Goal: Information Seeking & Learning: Learn about a topic

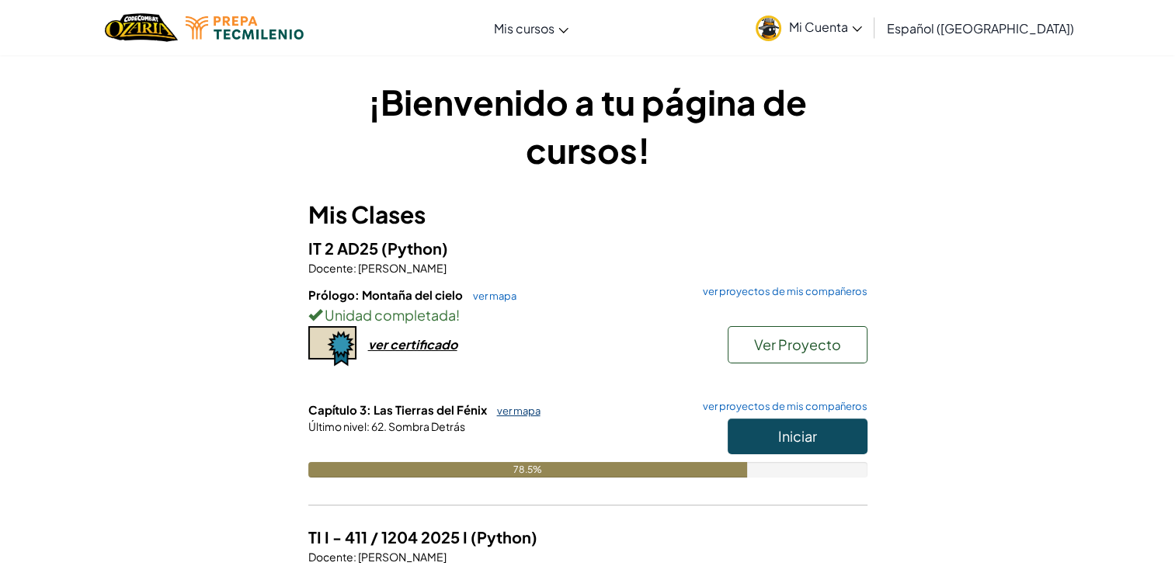
click at [503, 413] on link "ver mapa" at bounding box center [514, 411] width 51 height 12
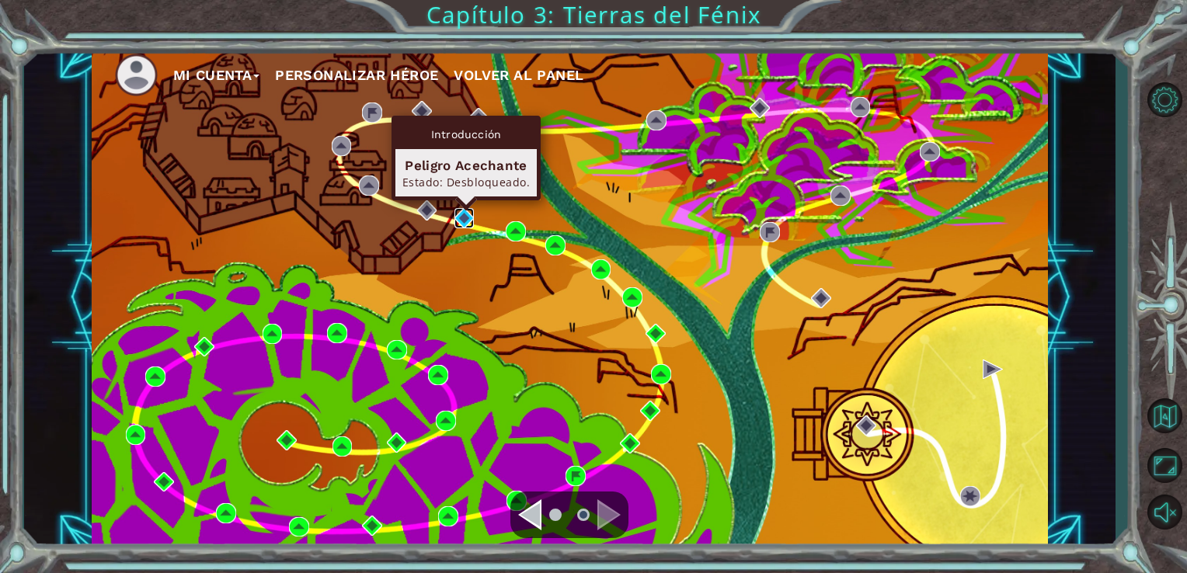
click at [463, 223] on img at bounding box center [464, 218] width 20 height 20
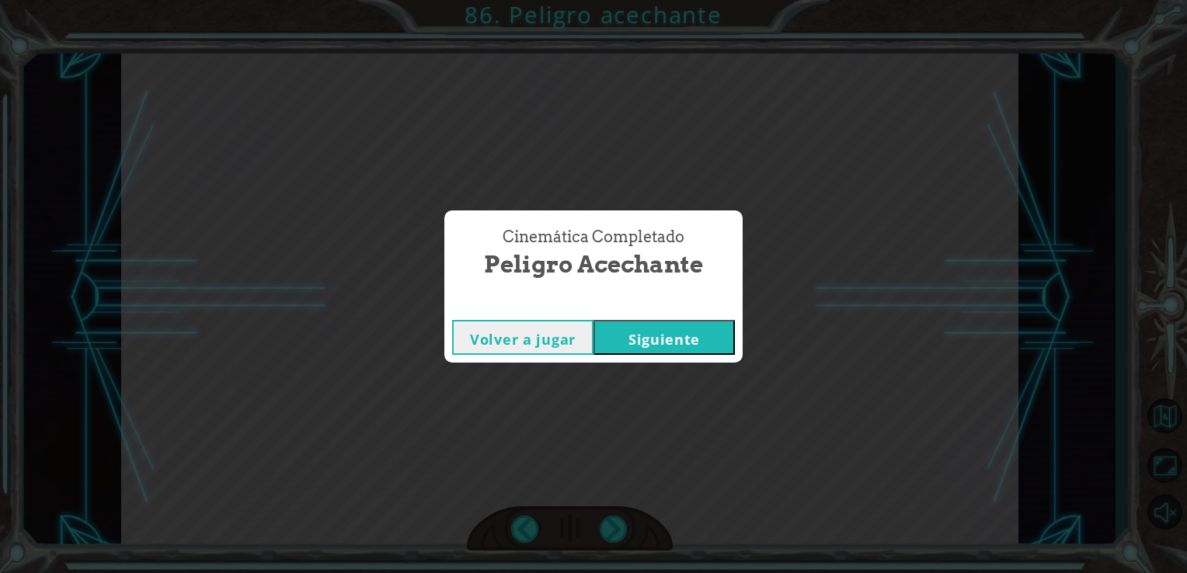
click at [668, 339] on button "Siguiente" at bounding box center [663, 337] width 141 height 35
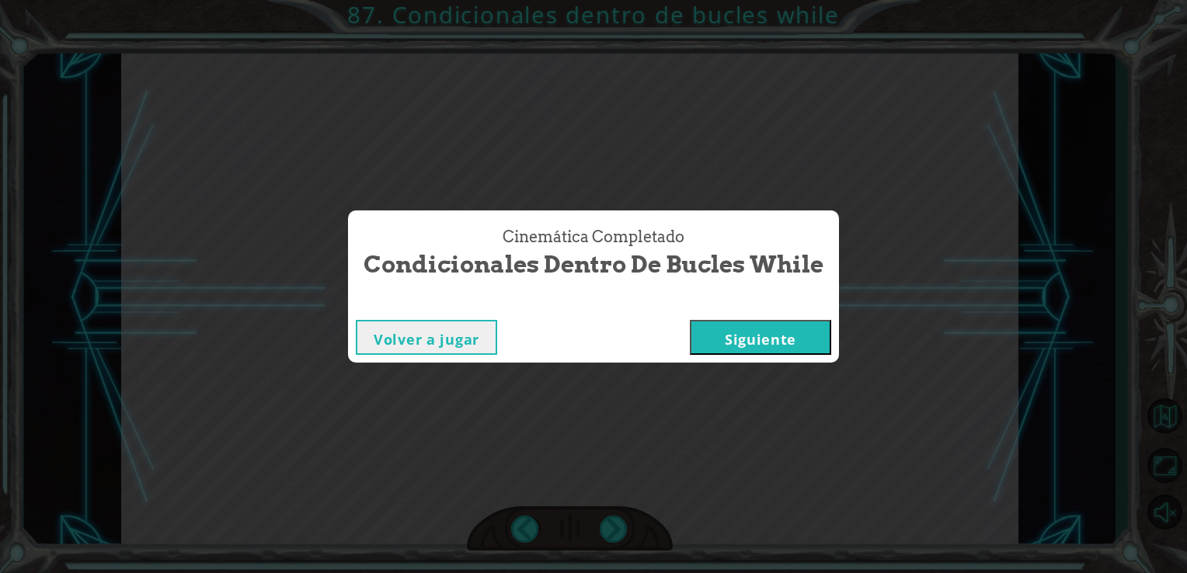
click at [727, 330] on button "Siguiente" at bounding box center [760, 337] width 141 height 35
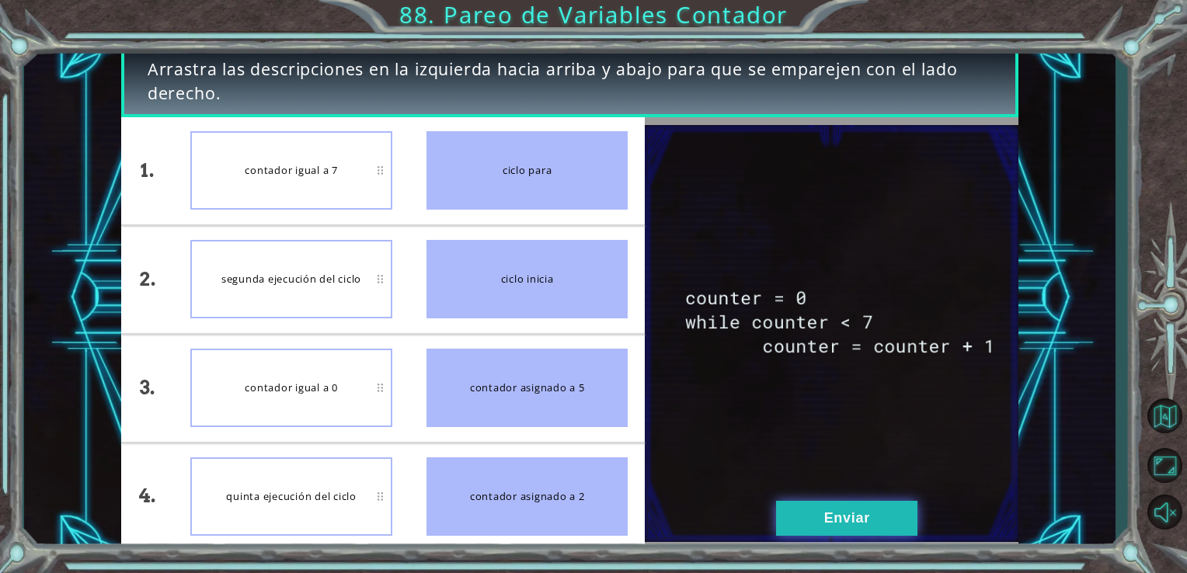
click at [888, 518] on button "Enviar" at bounding box center [846, 518] width 141 height 35
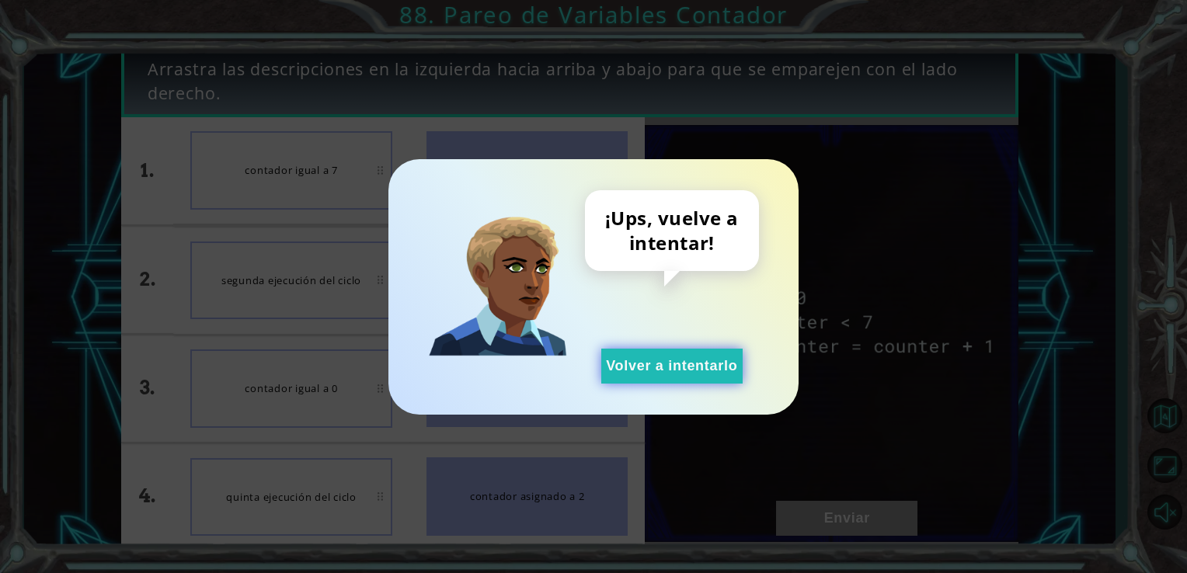
click at [671, 380] on button "Volver a intentarlo" at bounding box center [671, 366] width 141 height 35
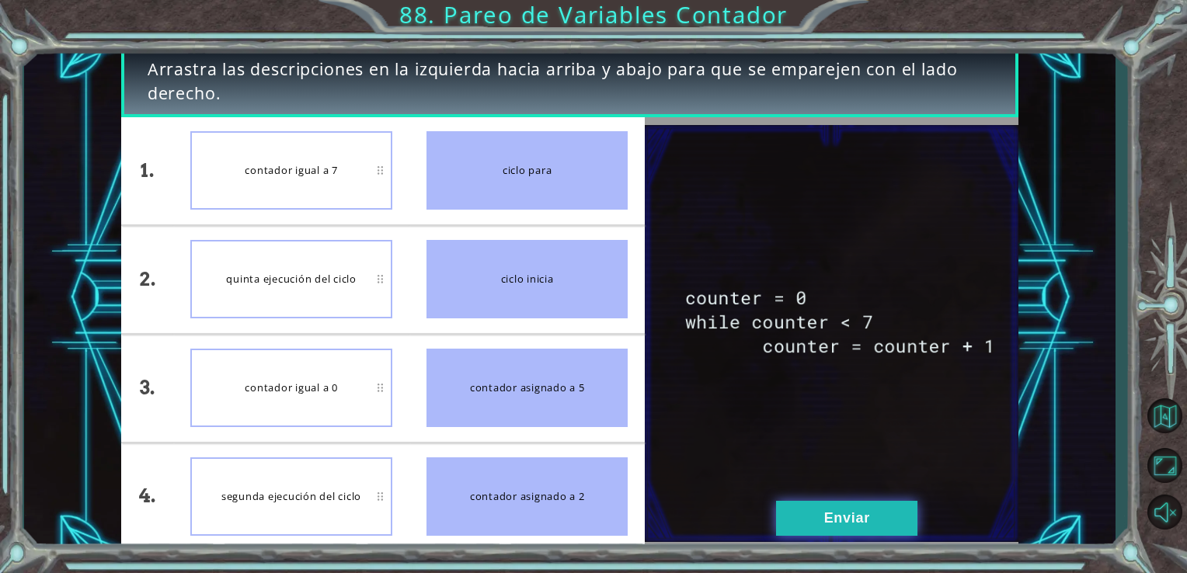
click at [873, 511] on button "Enviar" at bounding box center [846, 518] width 141 height 35
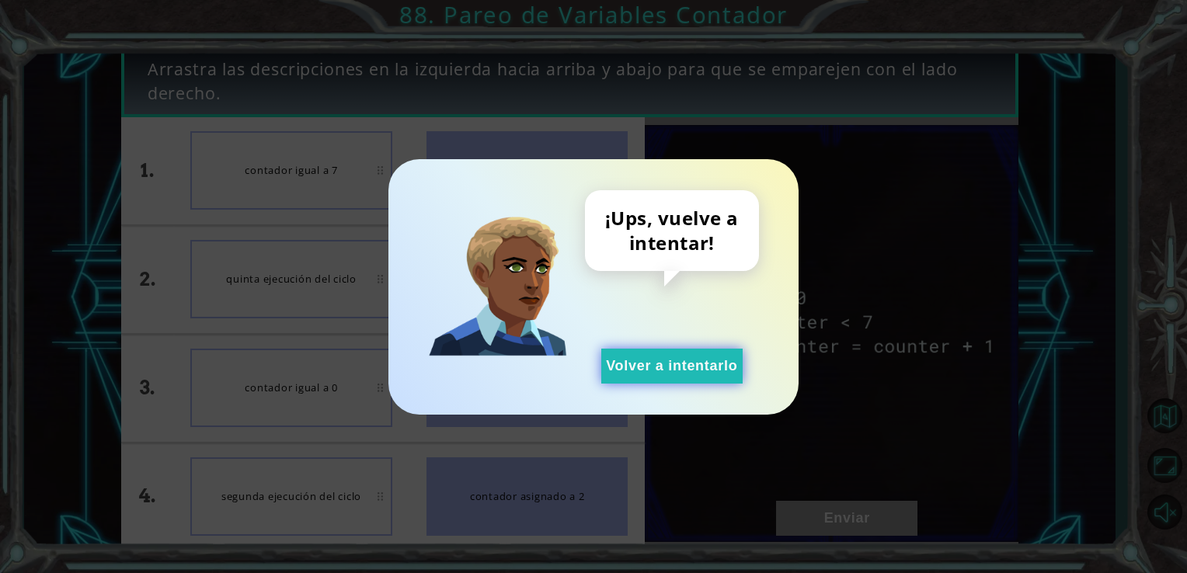
click at [683, 357] on button "Volver a intentarlo" at bounding box center [671, 366] width 141 height 35
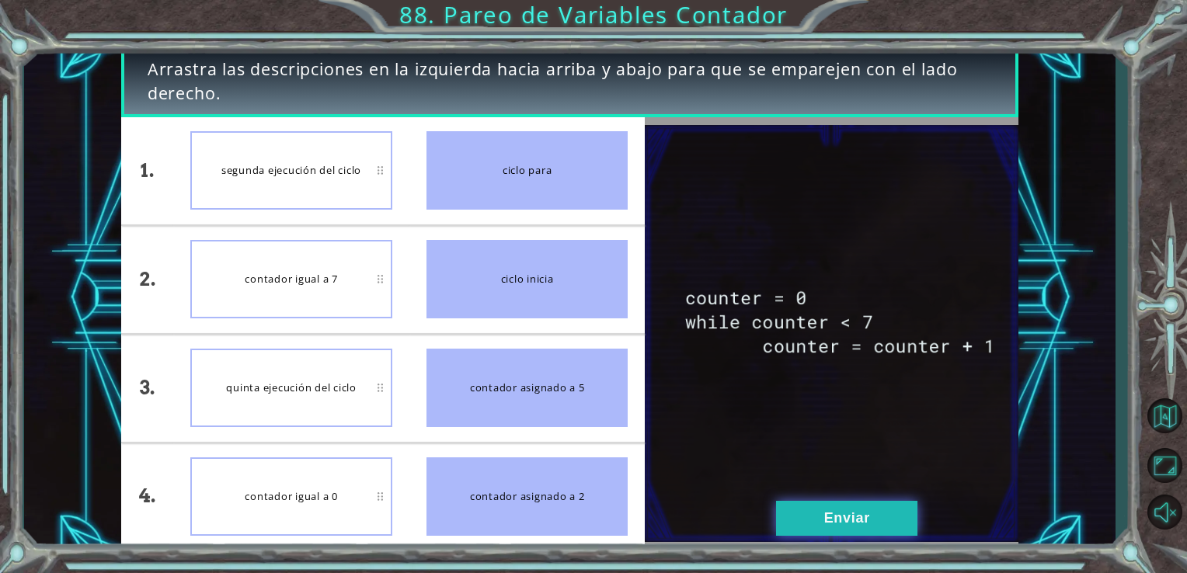
click at [808, 516] on button "Enviar" at bounding box center [846, 518] width 141 height 35
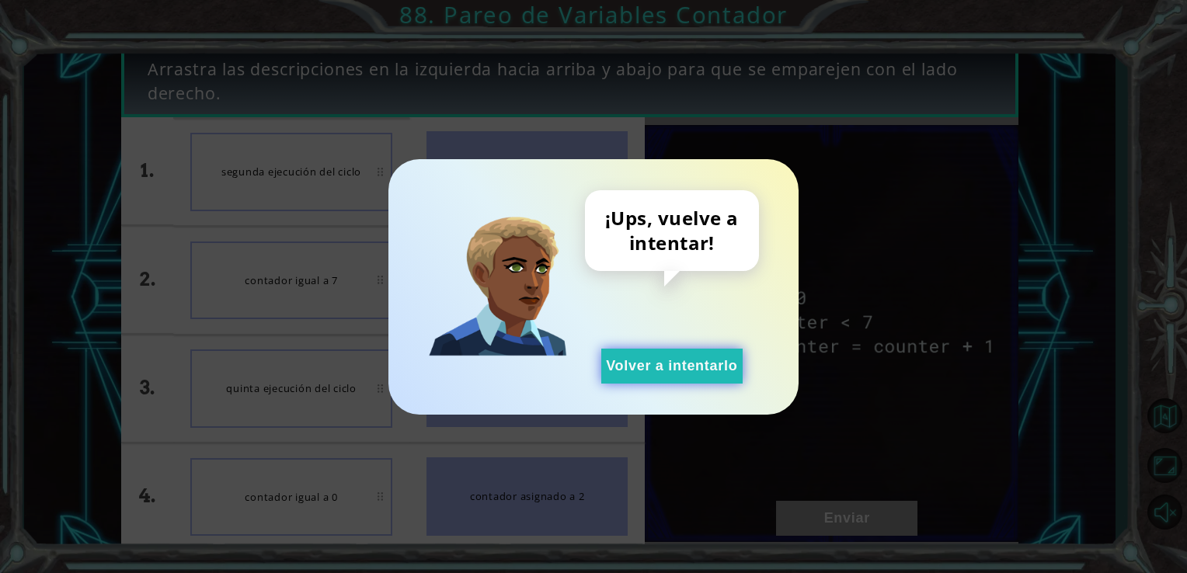
click at [709, 368] on button "Volver a intentarlo" at bounding box center [671, 366] width 141 height 35
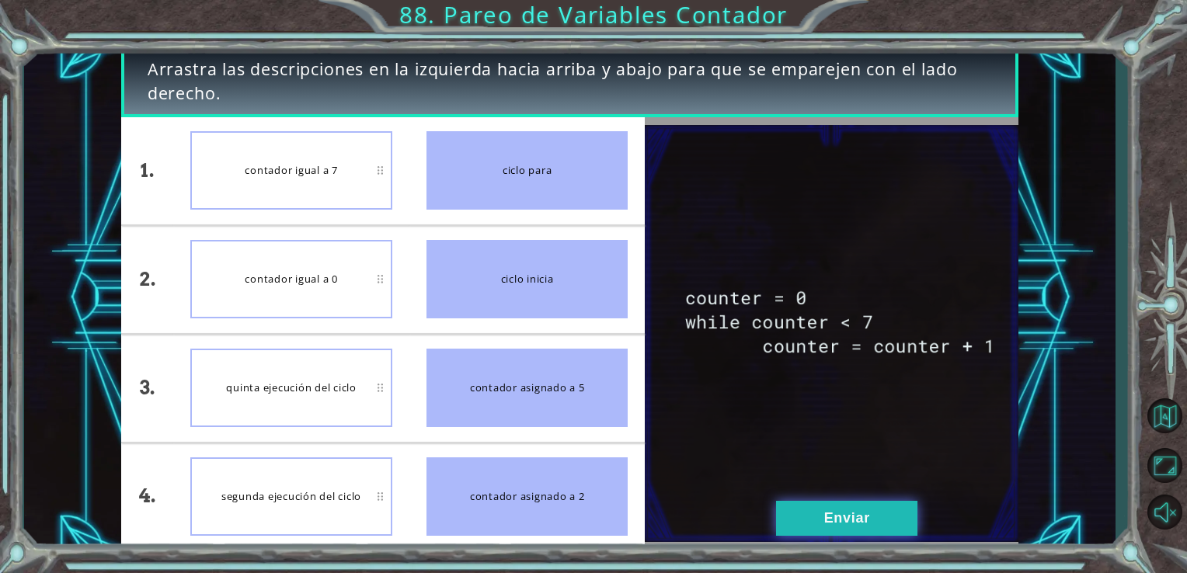
click at [852, 506] on button "Enviar" at bounding box center [846, 518] width 141 height 35
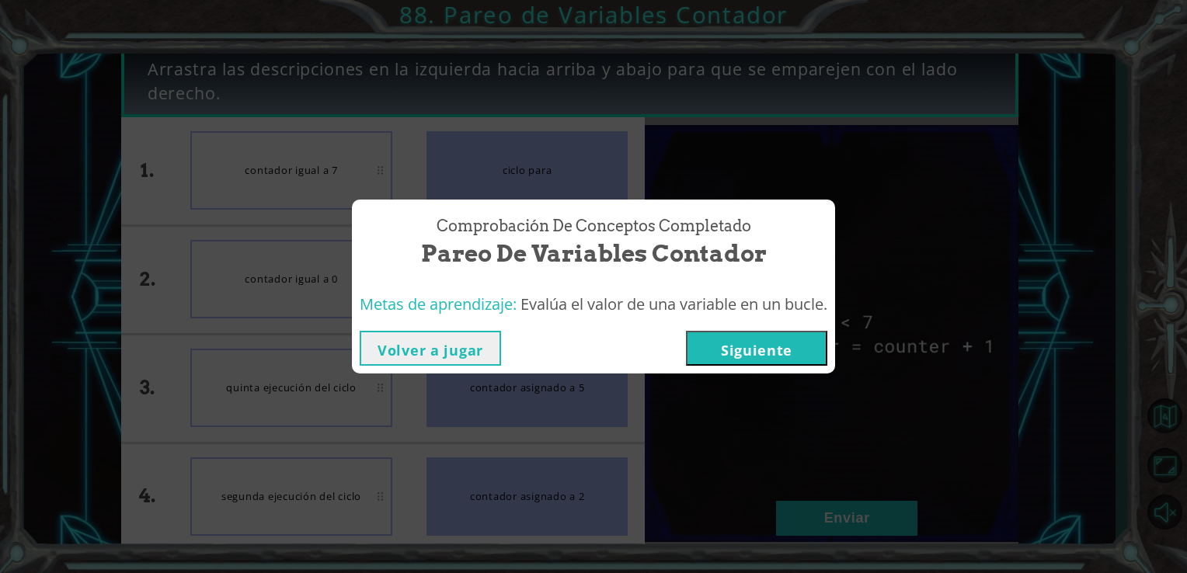
click at [728, 346] on button "Siguiente" at bounding box center [756, 348] width 141 height 35
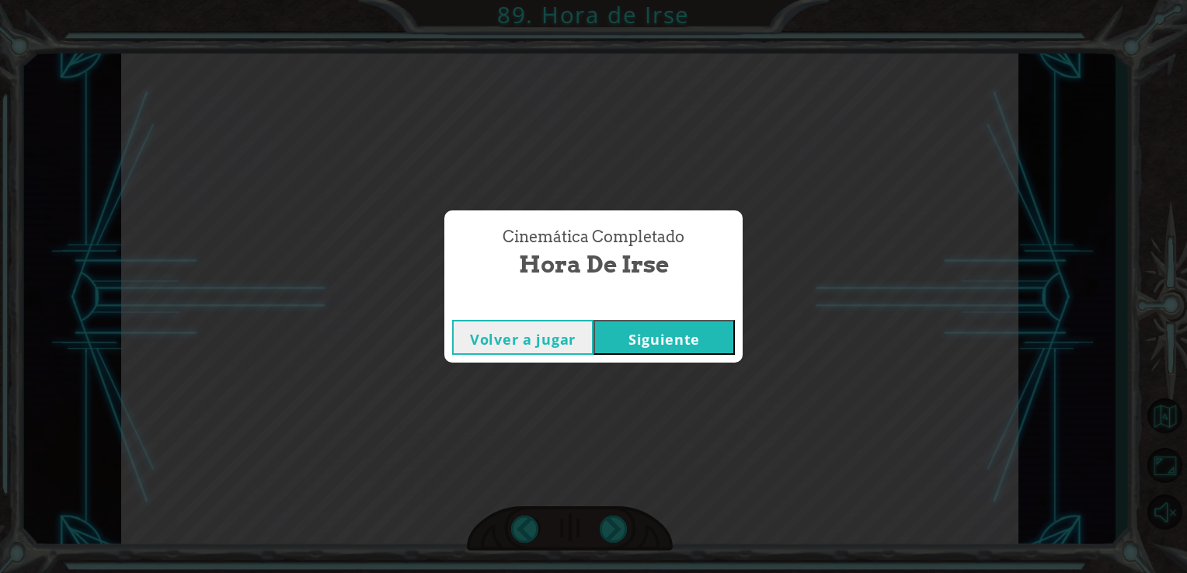
click at [665, 340] on button "Siguiente" at bounding box center [663, 337] width 141 height 35
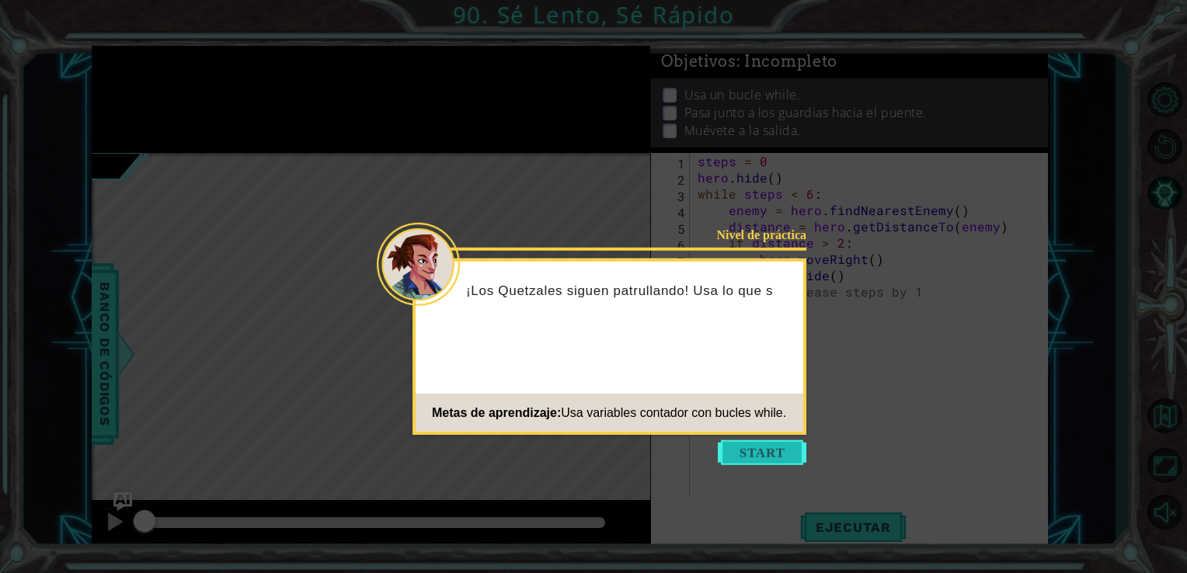
click at [751, 461] on button "Start" at bounding box center [762, 452] width 89 height 25
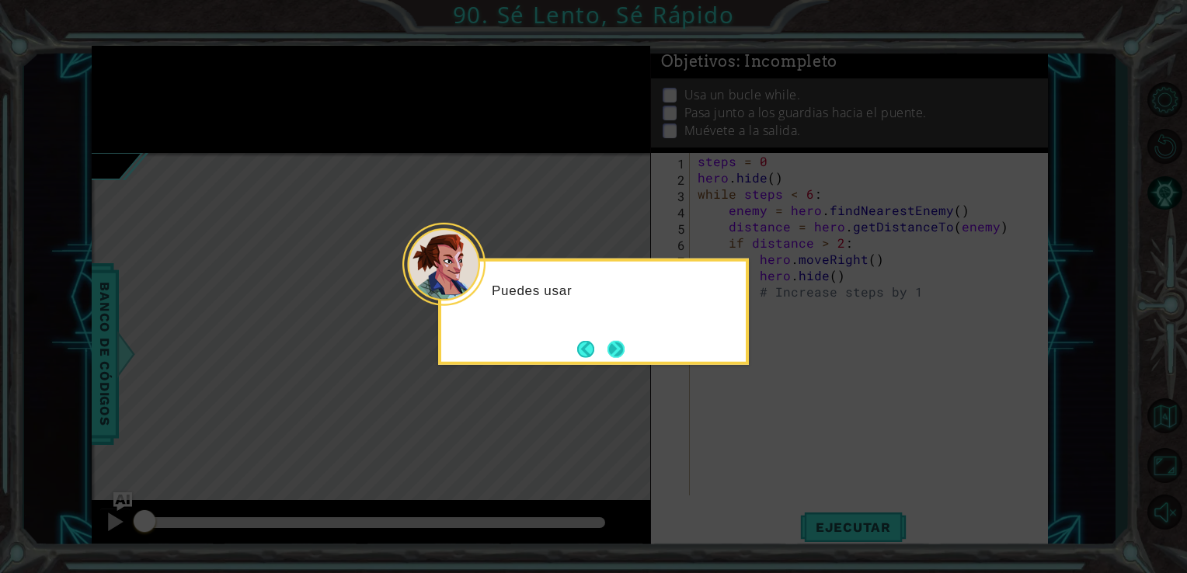
click at [618, 346] on button "Next" at bounding box center [615, 348] width 19 height 19
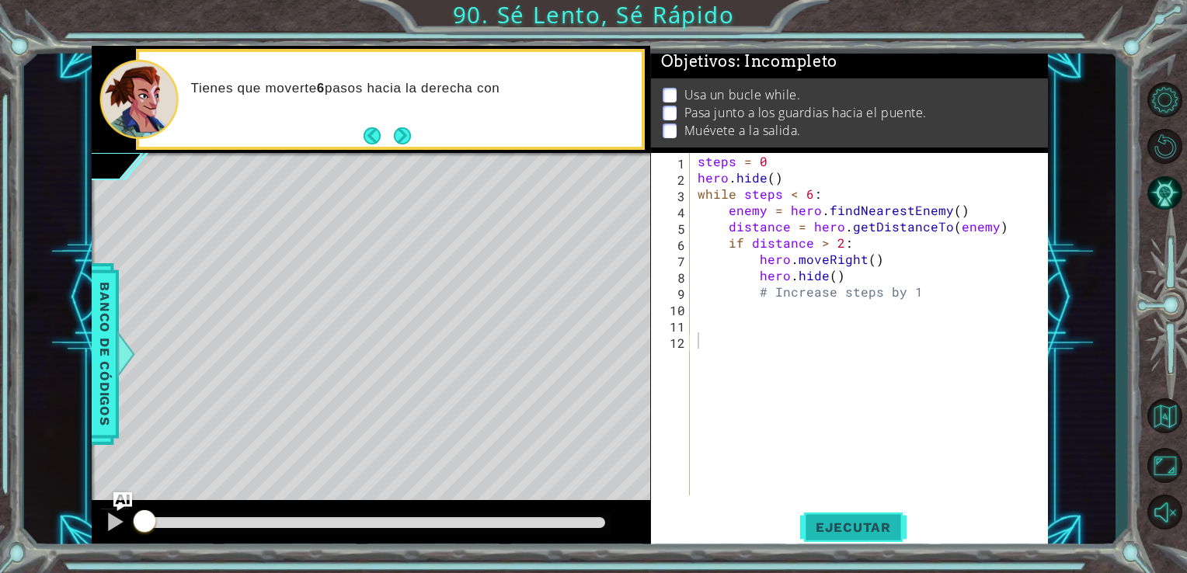
click at [839, 519] on span "Ejecutar" at bounding box center [853, 527] width 106 height 16
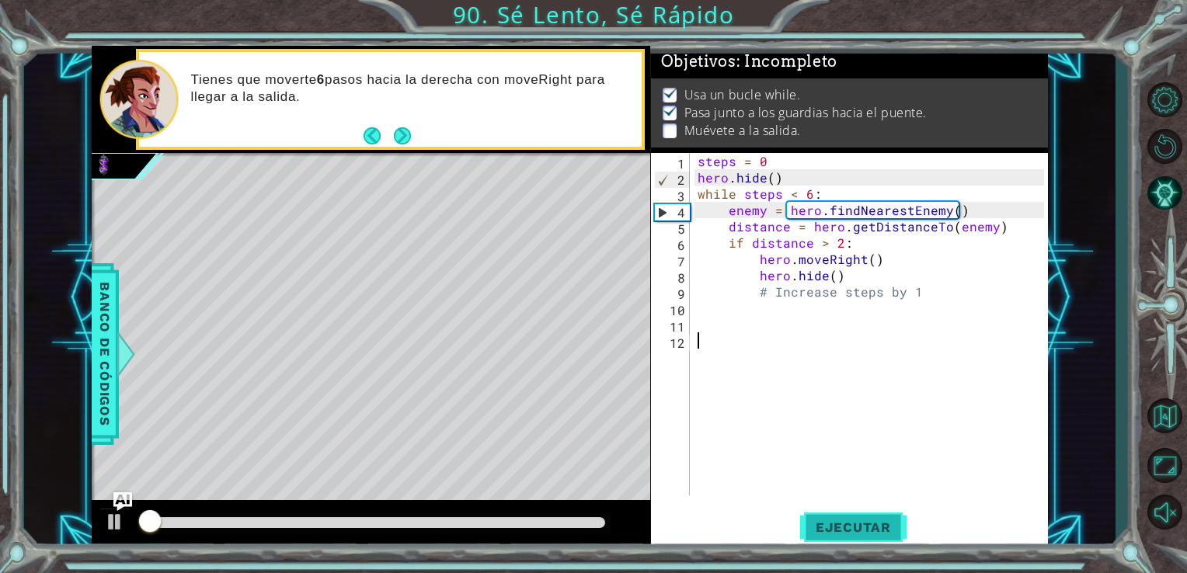
scroll to position [6, 0]
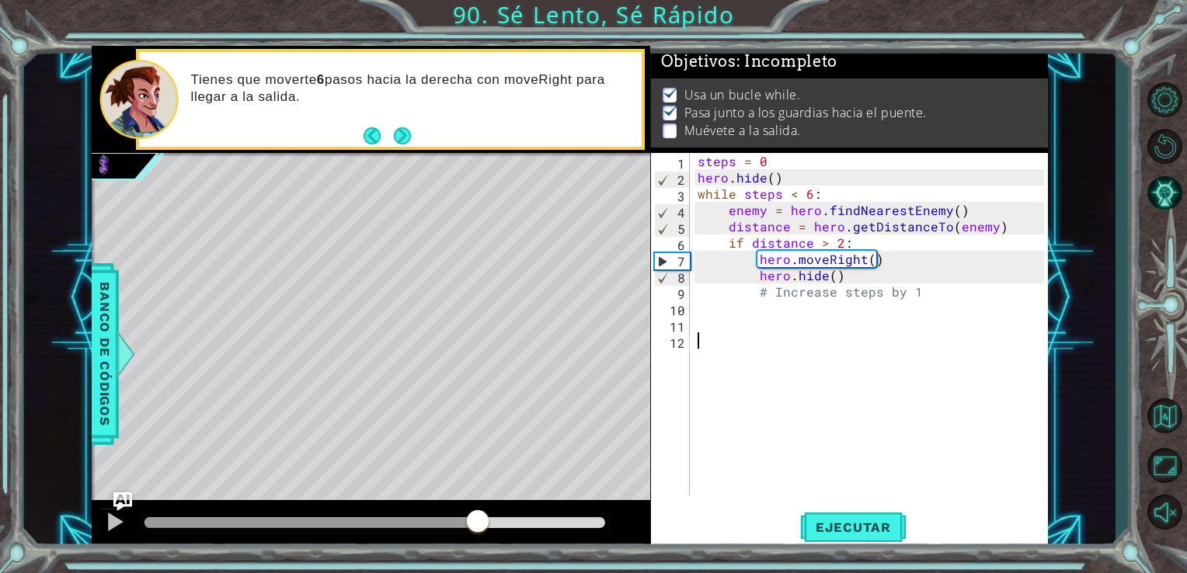
click at [478, 521] on div at bounding box center [374, 522] width 461 height 11
click at [109, 523] on div at bounding box center [115, 522] width 20 height 20
click at [568, 511] on div at bounding box center [371, 525] width 559 height 50
click at [531, 514] on div at bounding box center [375, 524] width 474 height 22
click at [527, 526] on div at bounding box center [374, 522] width 461 height 11
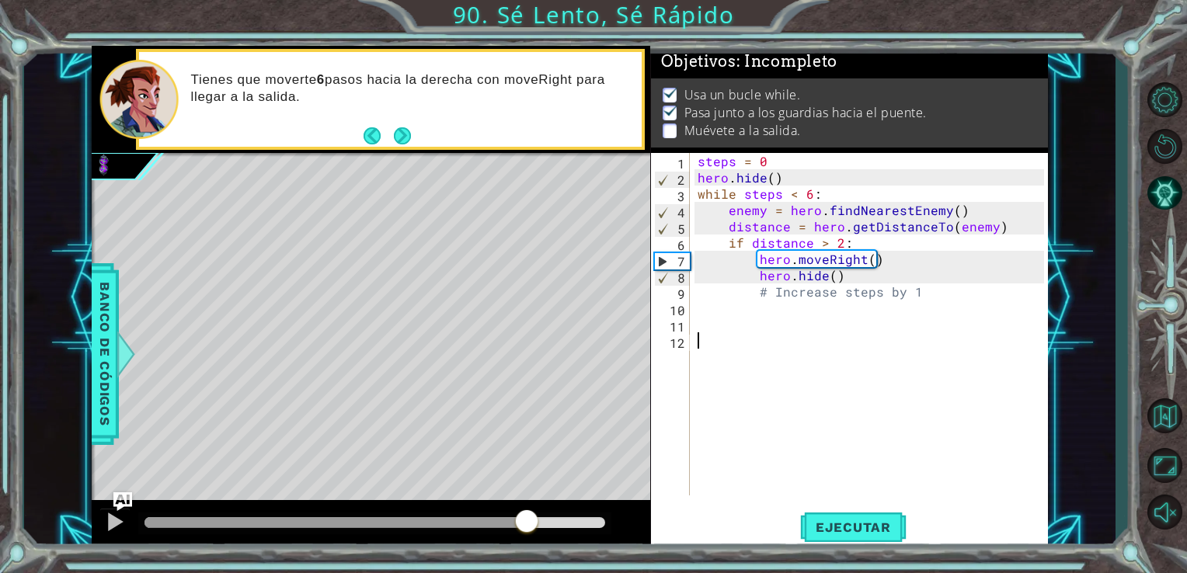
click at [136, 530] on div at bounding box center [371, 525] width 559 height 50
click at [114, 526] on div at bounding box center [115, 522] width 20 height 20
click at [711, 313] on div "steps = 0 hero . hide ( ) while steps < 6 : enemy = hero . findNearestEnemy ( )…" at bounding box center [873, 340] width 358 height 375
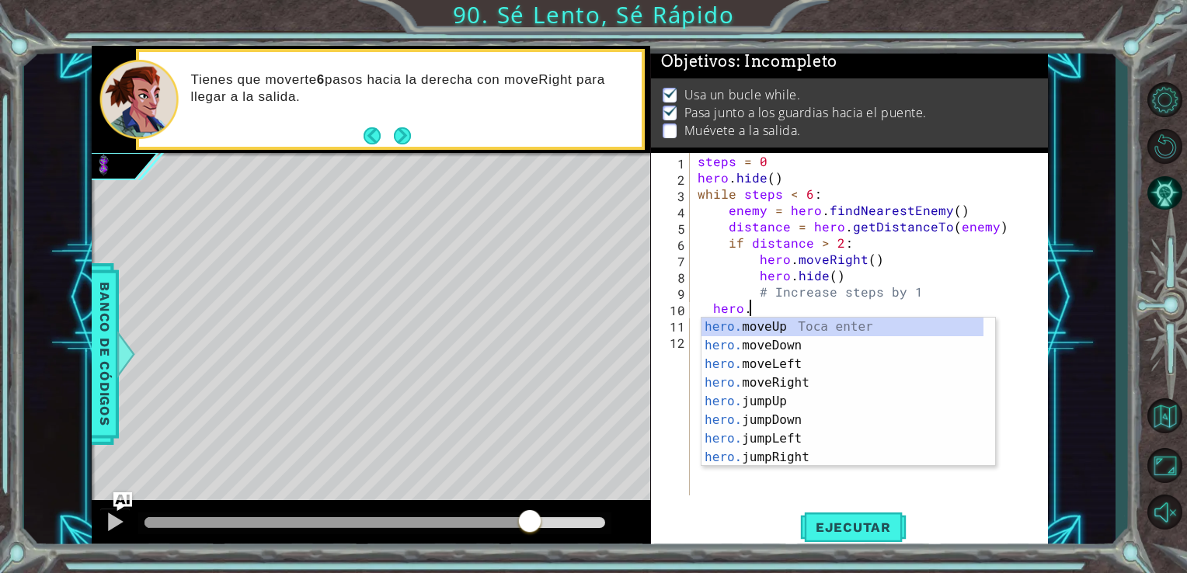
scroll to position [0, 3]
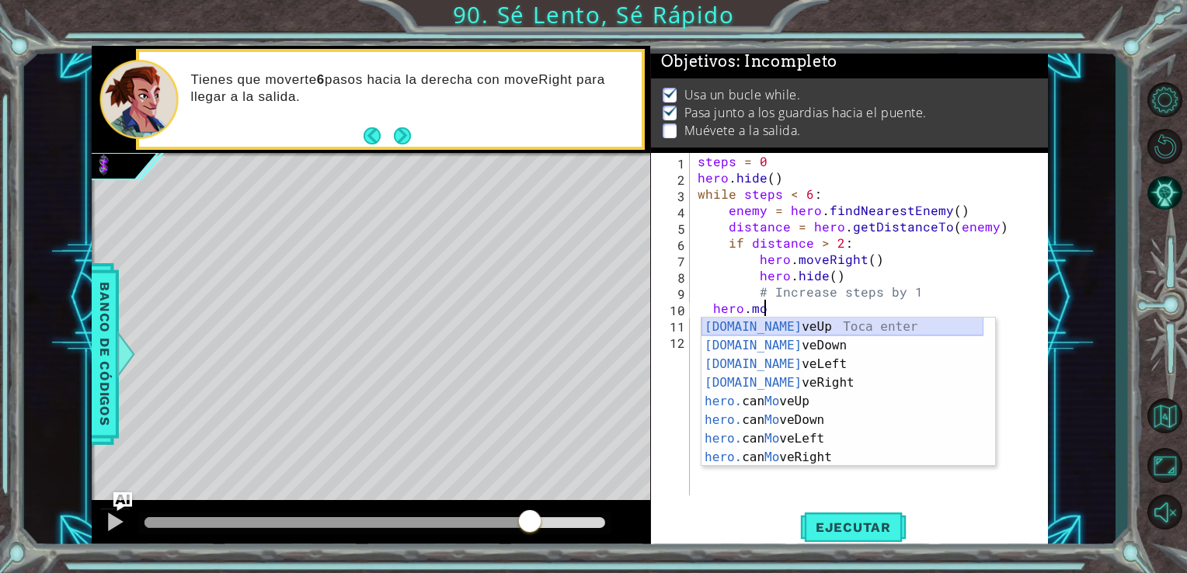
click at [724, 321] on div "[DOMAIN_NAME] veUp Toca enter [DOMAIN_NAME] veDown Toca enter [DOMAIN_NAME] veL…" at bounding box center [842, 411] width 282 height 186
type textarea "hero.moveUp(1)"
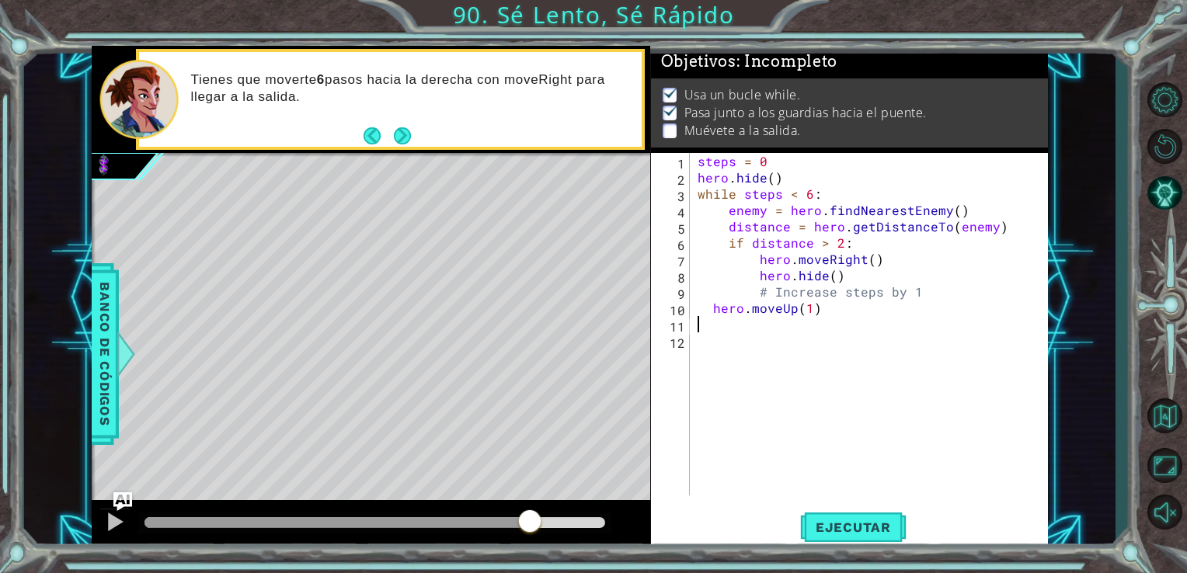
click at [788, 328] on div "steps = 0 hero . hide ( ) while steps < 6 : enemy = hero . findNearestEnemy ( )…" at bounding box center [873, 340] width 358 height 375
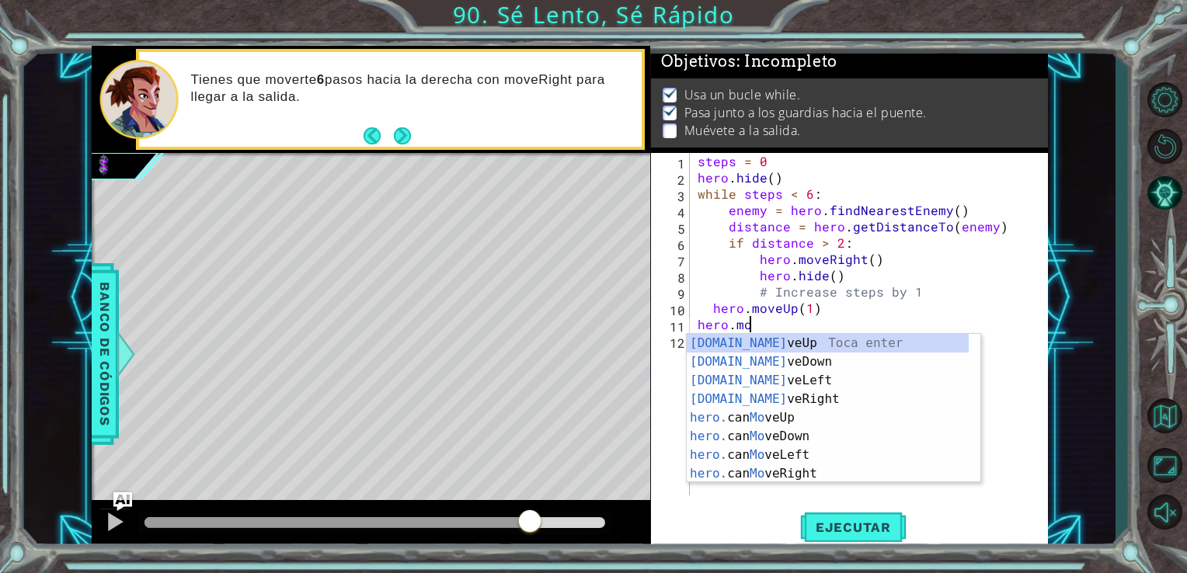
scroll to position [0, 2]
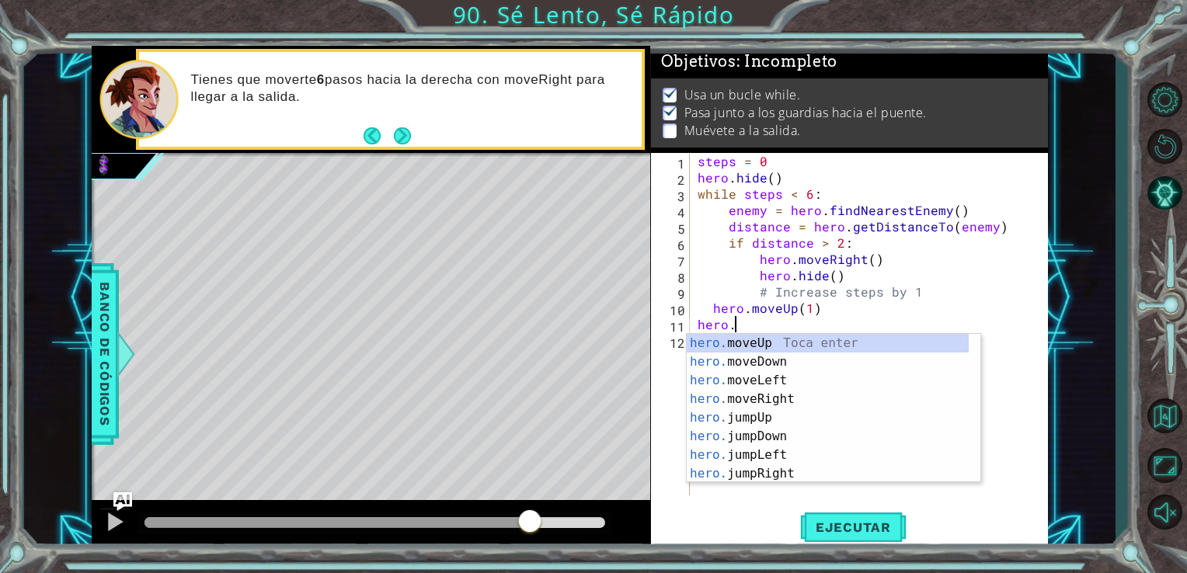
type textarea "hero.j"
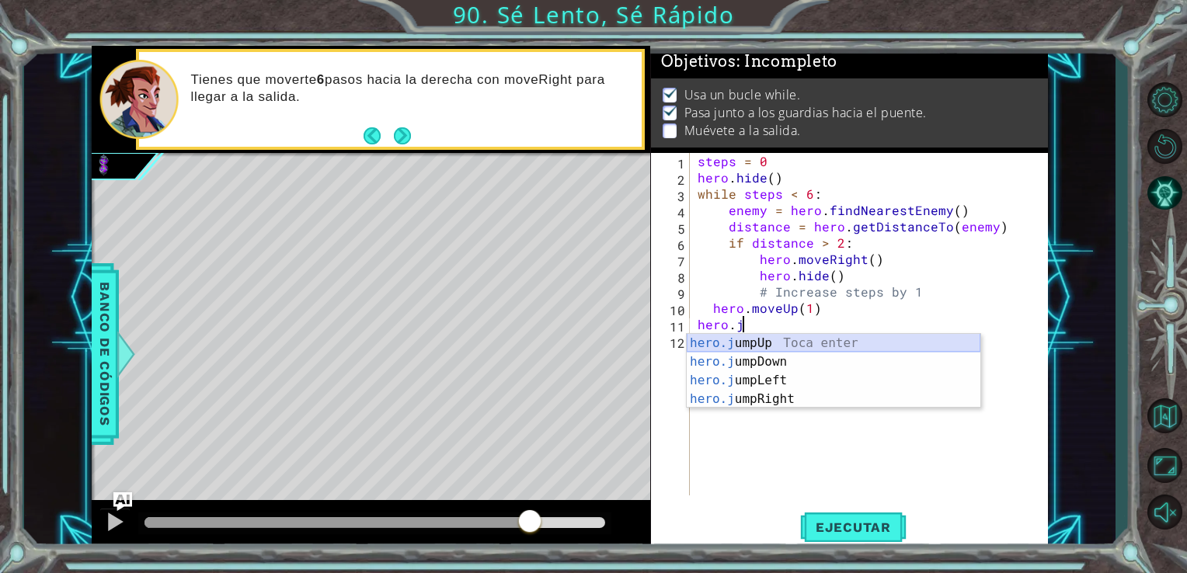
click at [759, 346] on div "hero.j umpUp Toca enter hero.j umpDown Toca enter hero.j umpLeft Toca enter her…" at bounding box center [833, 390] width 294 height 112
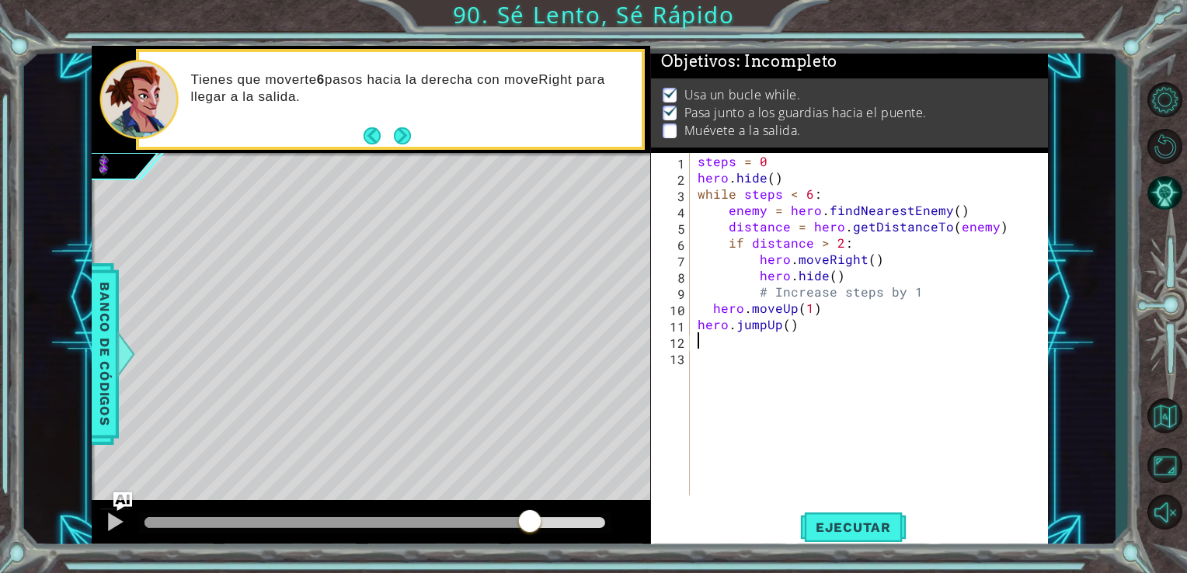
scroll to position [0, 0]
click at [696, 325] on div "steps = 0 hero . hide ( ) while steps < 6 : enemy = hero . findNearestEnemy ( )…" at bounding box center [873, 340] width 358 height 375
click at [710, 310] on div "steps = 0 hero . hide ( ) while steps < 6 : enemy = hero . findNearestEnemy ( )…" at bounding box center [873, 340] width 358 height 375
type textarea "hero.moveUp(1)"
click at [814, 343] on div "steps = 0 hero . hide ( ) while steps < 6 : enemy = hero . findNearestEnemy ( )…" at bounding box center [873, 340] width 358 height 375
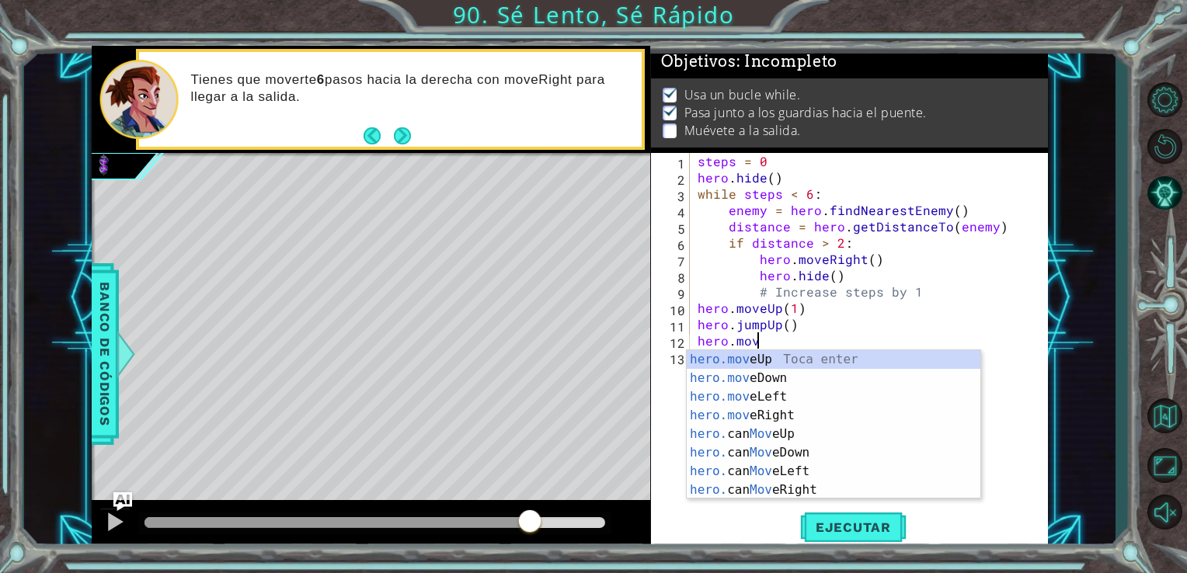
scroll to position [0, 3]
click at [727, 359] on div "hero.move Up Toca enter hero.move Down Toca enter hero.move Left Toca enter her…" at bounding box center [833, 443] width 294 height 186
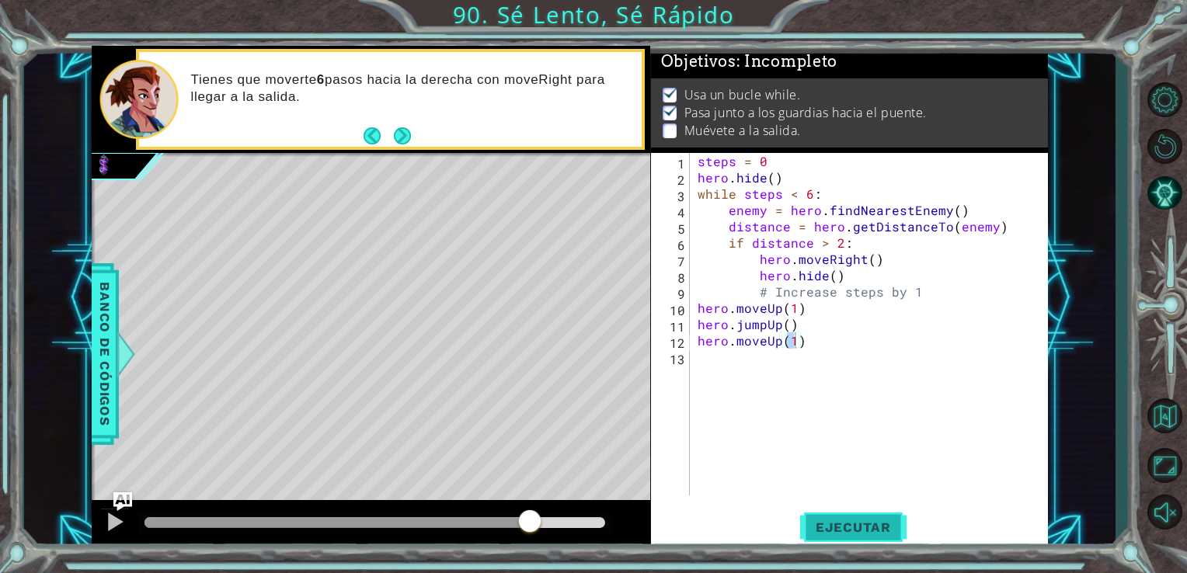
click at [856, 520] on span "Ejecutar" at bounding box center [853, 527] width 106 height 16
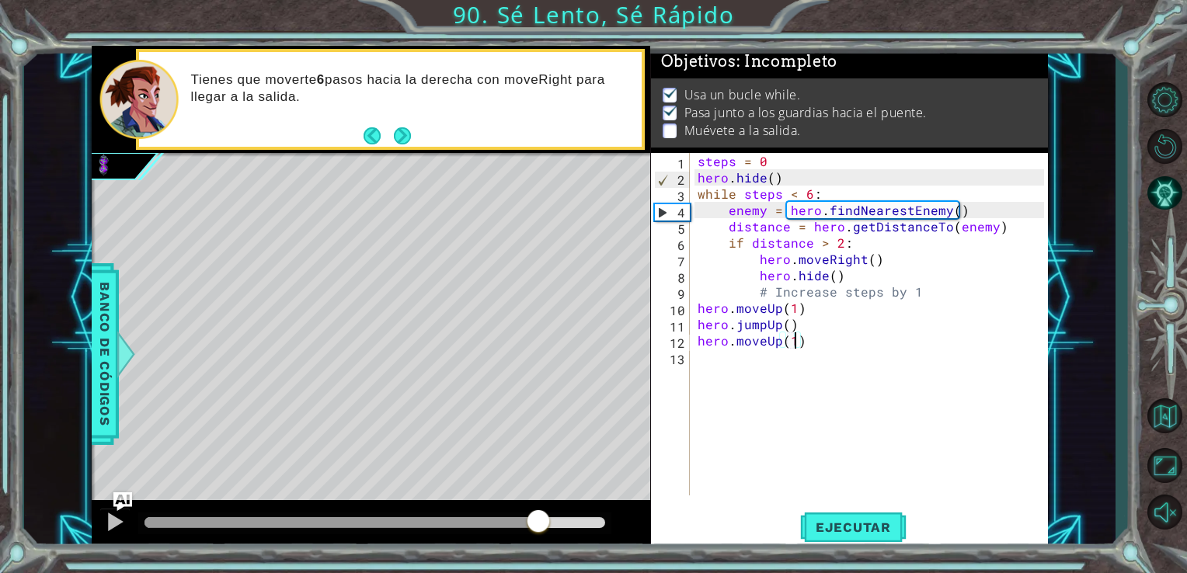
click at [538, 526] on div at bounding box center [374, 522] width 461 height 11
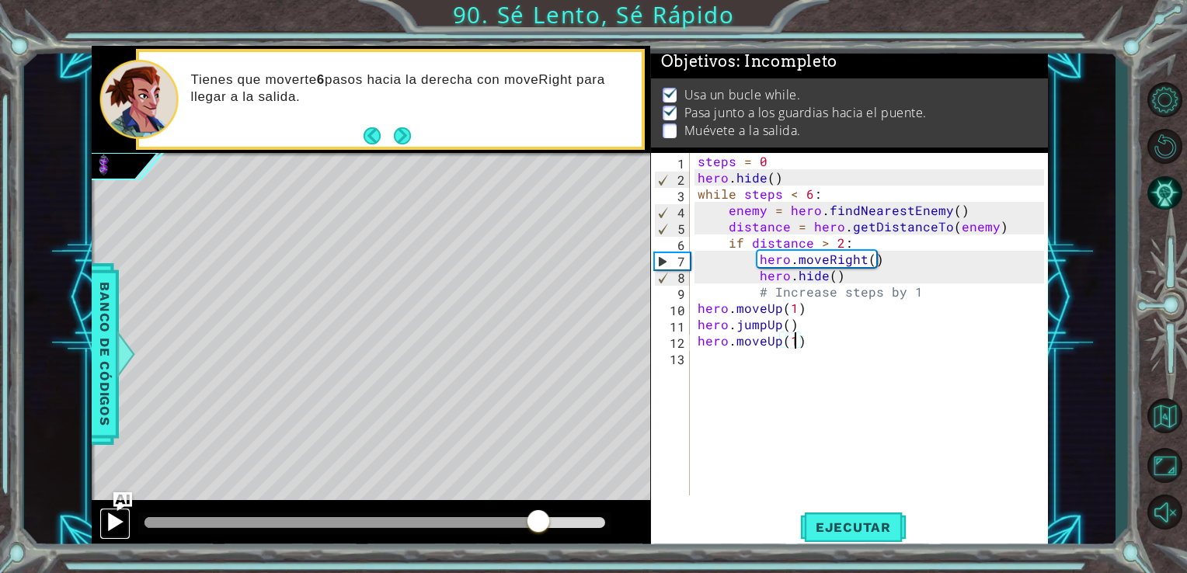
click at [123, 525] on div at bounding box center [115, 522] width 20 height 20
click at [576, 520] on div at bounding box center [374, 522] width 461 height 11
click at [116, 520] on div at bounding box center [115, 522] width 20 height 20
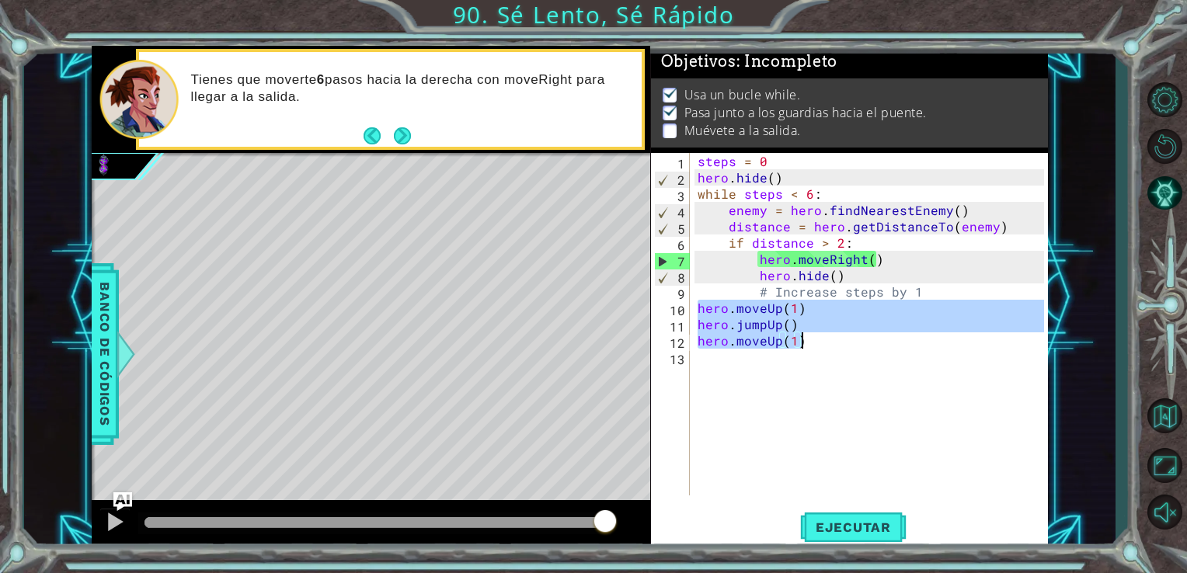
drag, startPoint x: 697, startPoint y: 308, endPoint x: 870, endPoint y: 346, distance: 177.5
click at [870, 346] on div "steps = 0 hero . hide ( ) while steps < 6 : enemy = hero . findNearestEnemy ( )…" at bounding box center [873, 340] width 358 height 375
type textarea "hero.jumpUp() hero.moveUp(1)"
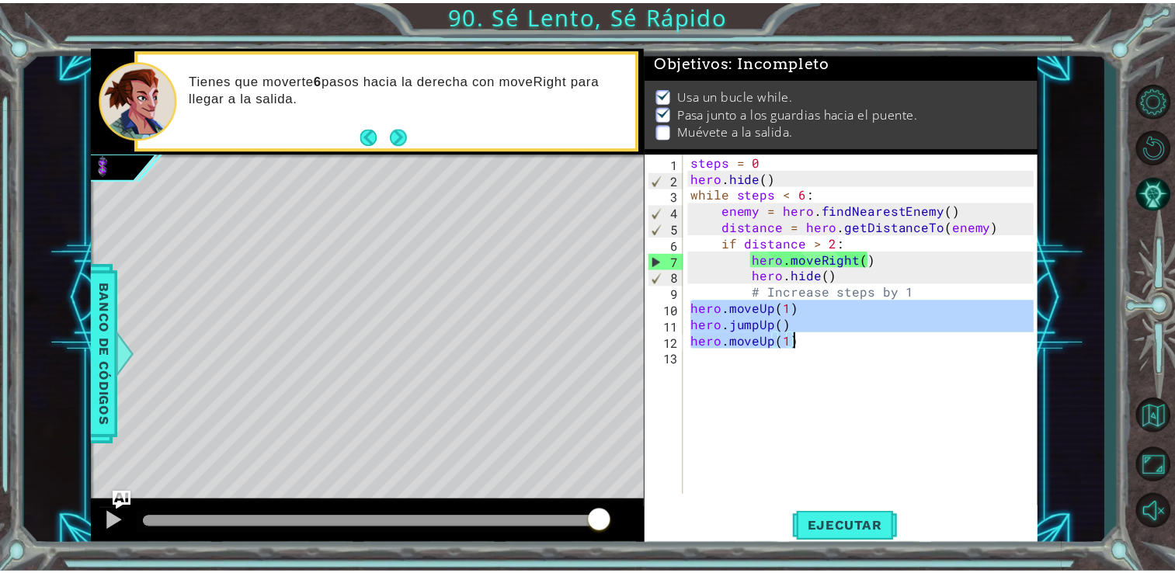
scroll to position [0, 0]
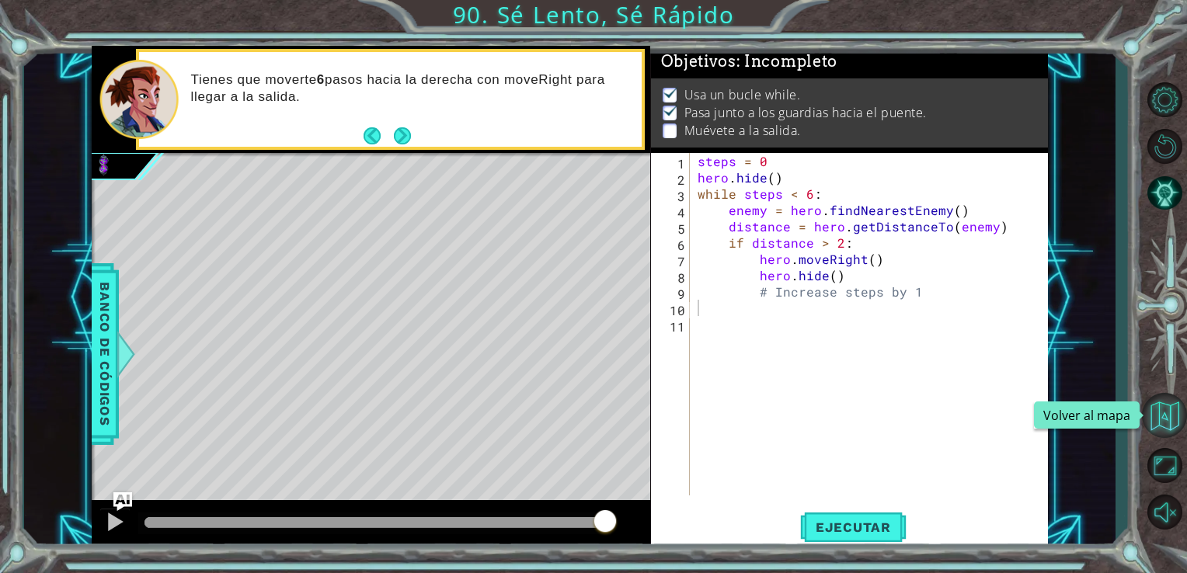
click at [1161, 408] on button "Volver al mapa" at bounding box center [1163, 415] width 45 height 45
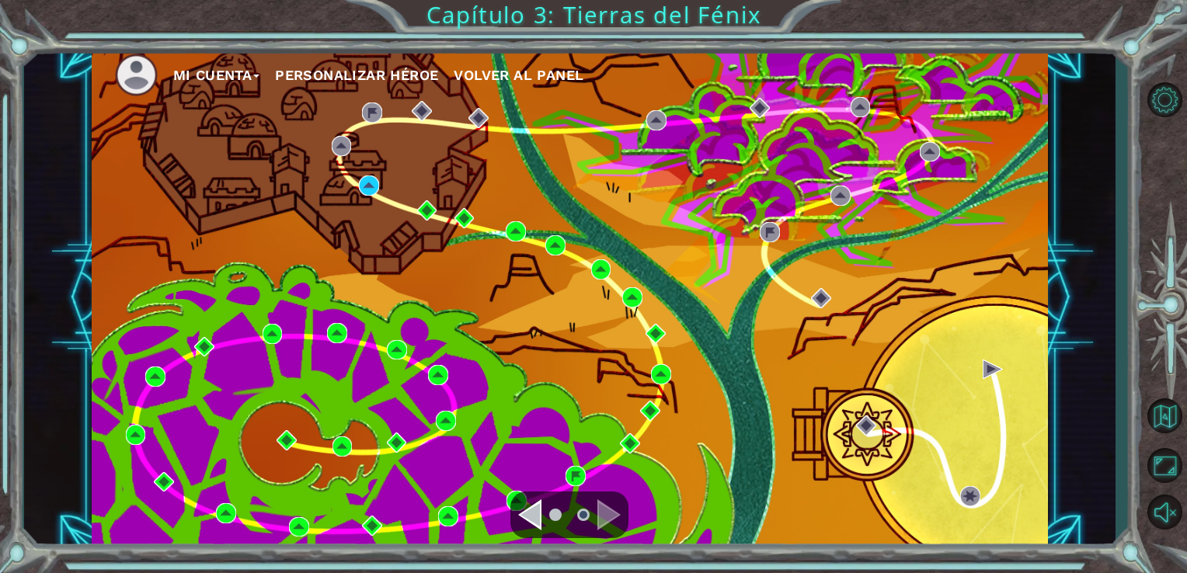
click at [528, 68] on span "Volver al panel" at bounding box center [518, 75] width 130 height 16
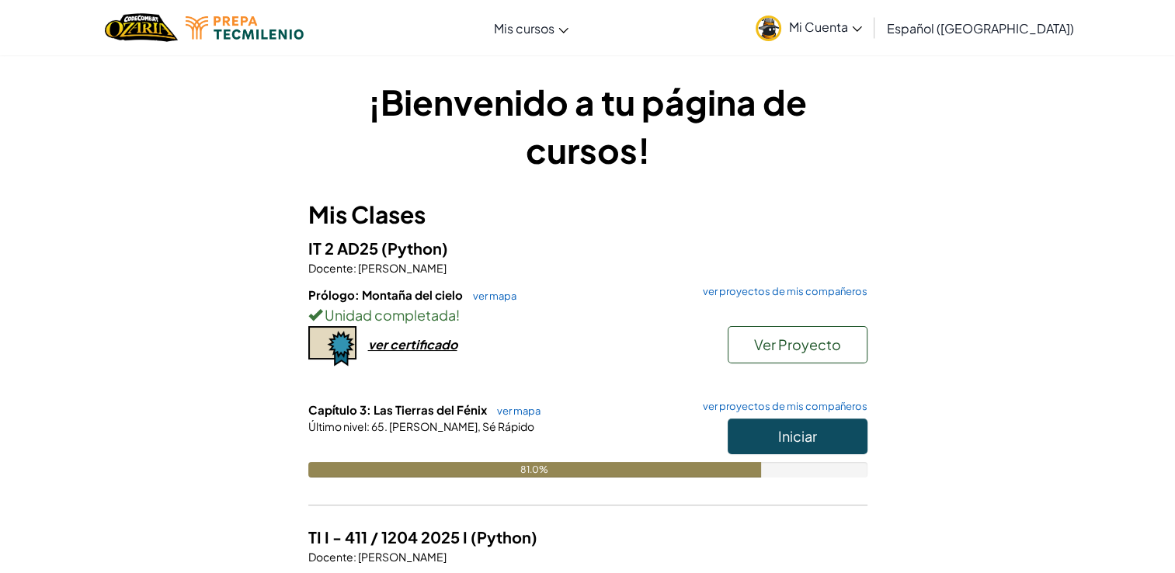
click at [854, 36] on link "Mi Cuenta" at bounding box center [809, 27] width 122 height 49
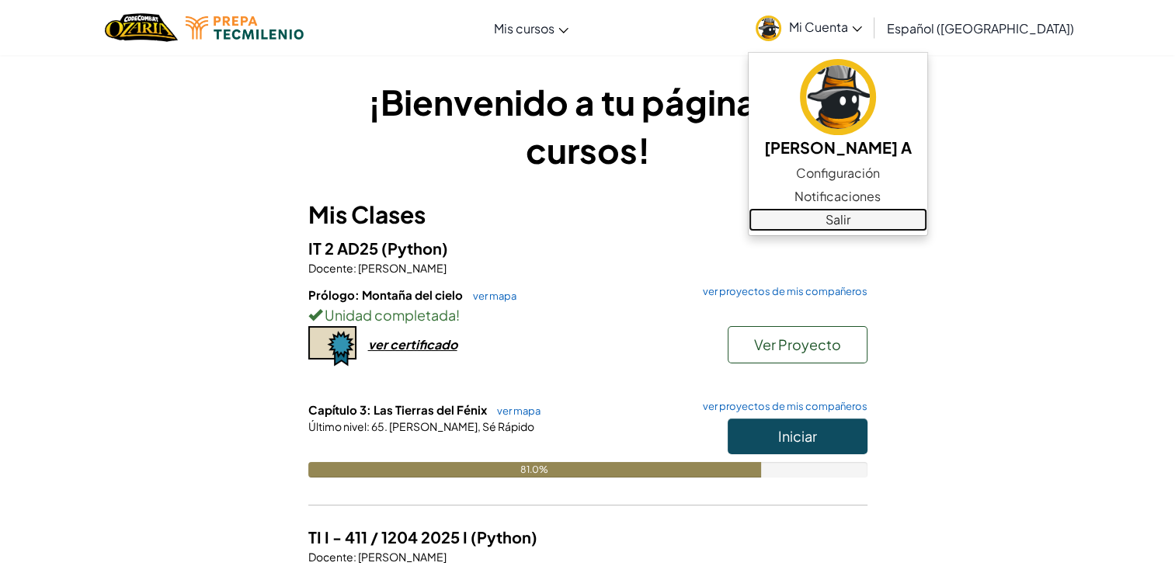
click at [922, 214] on link "Salir" at bounding box center [838, 219] width 179 height 23
